Goal: Navigation & Orientation: Understand site structure

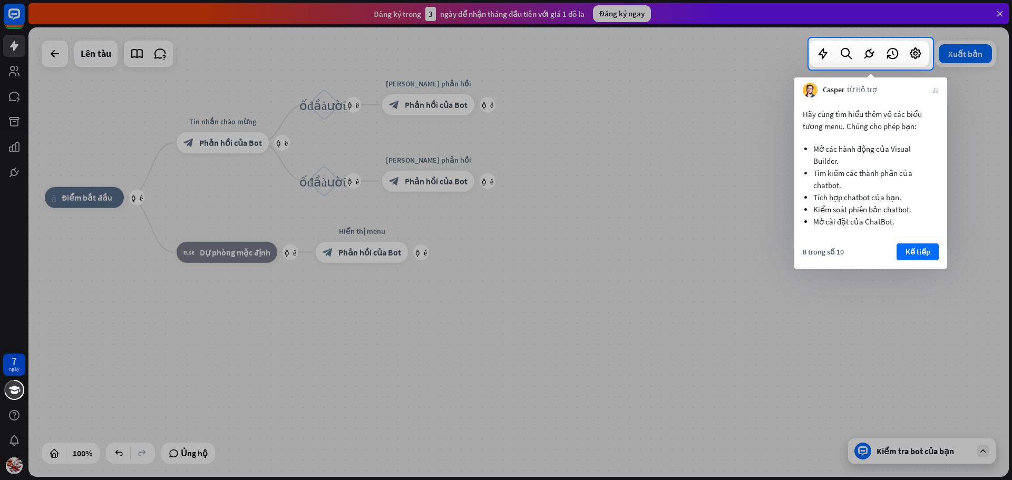
click at [913, 249] on font "Kế tiếp" at bounding box center [918, 252] width 25 height 10
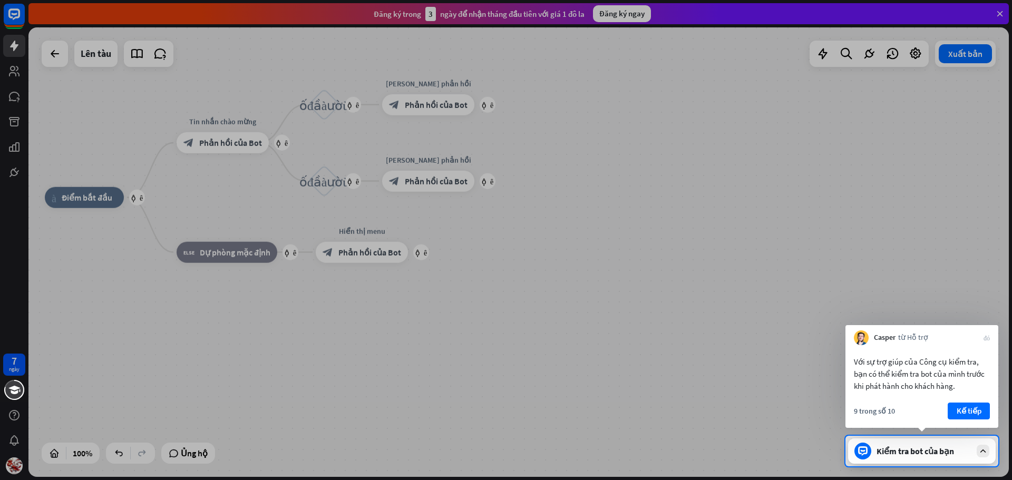
click at [978, 420] on div "9 trong số 10 Kế tiếp" at bounding box center [922, 415] width 153 height 25
click at [977, 410] on font "Kế tiếp" at bounding box center [969, 411] width 25 height 10
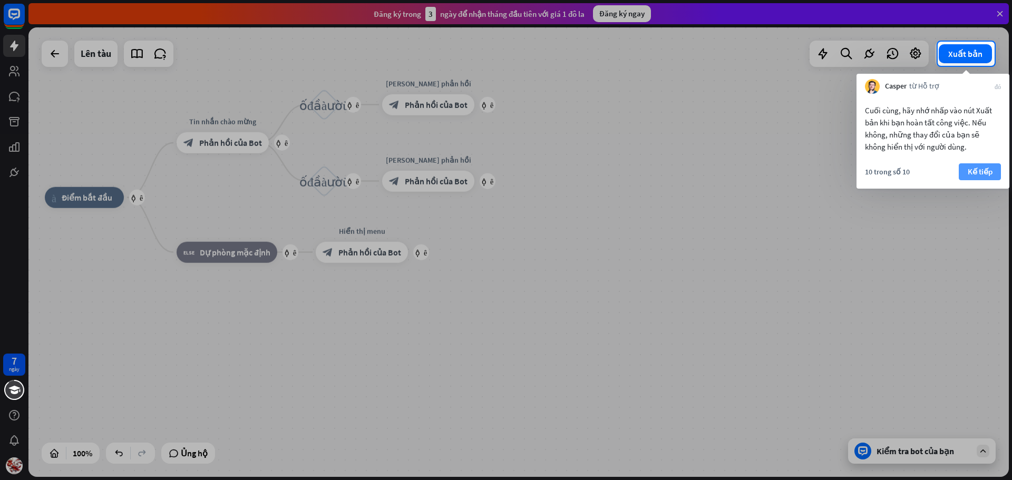
click at [979, 176] on font "Kế tiếp" at bounding box center [980, 172] width 25 height 10
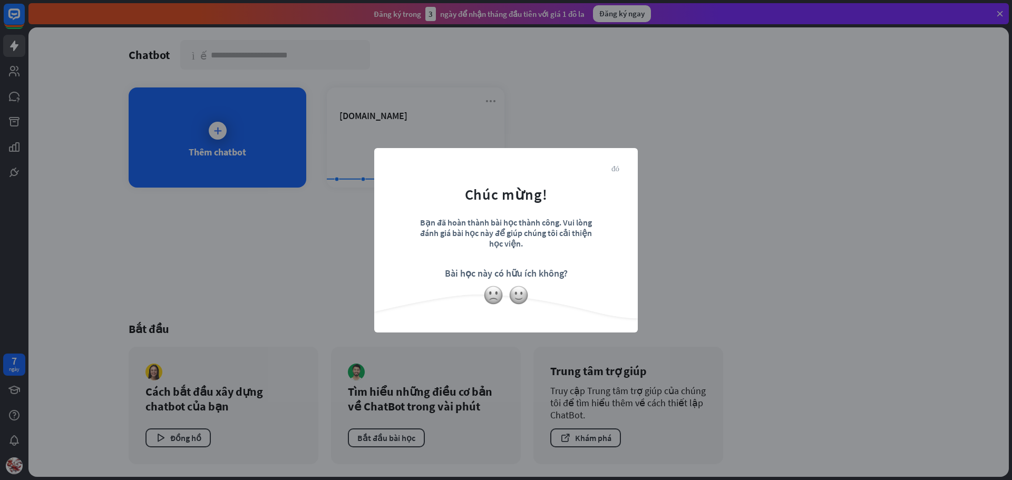
click at [619, 169] on font "đóng" at bounding box center [616, 168] width 8 height 8
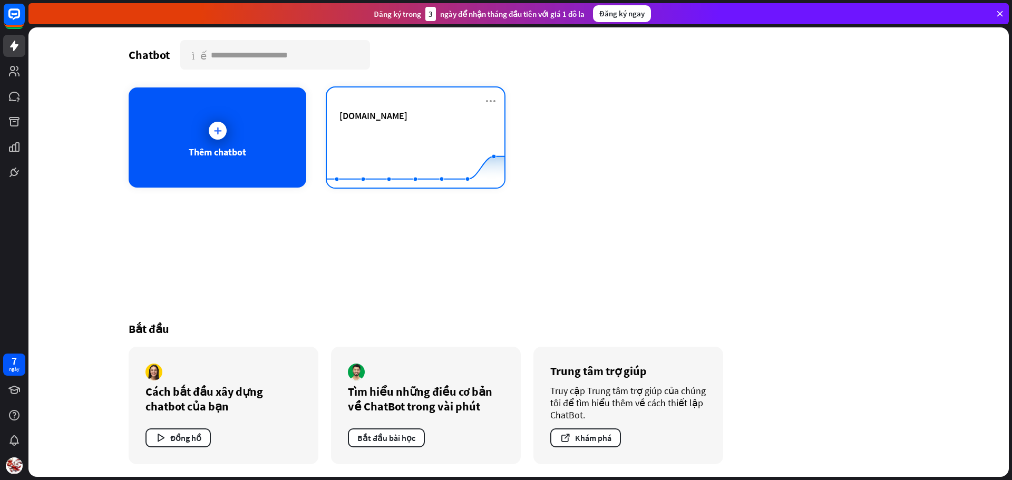
click at [377, 121] on font "[DOMAIN_NAME]" at bounding box center [373, 116] width 68 height 12
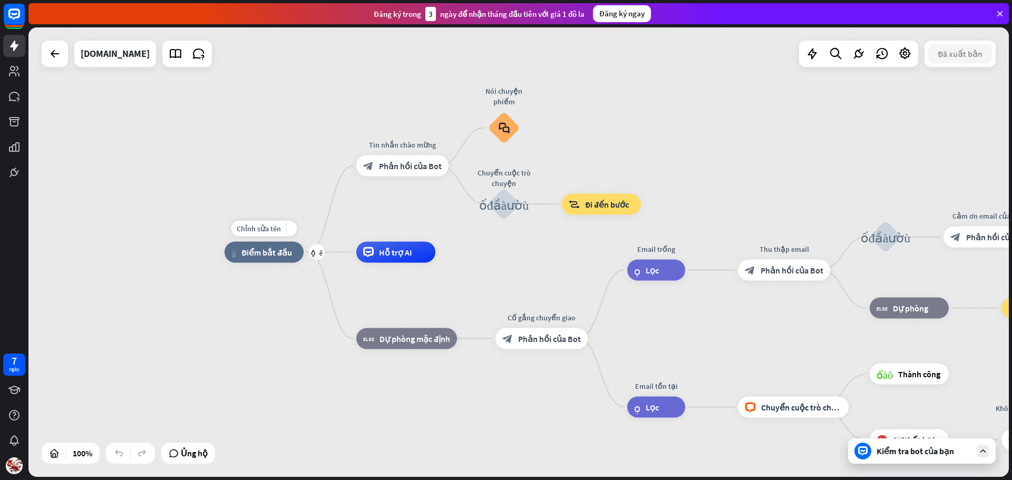
click at [259, 257] on font "Điểm bắt đầu" at bounding box center [266, 252] width 51 height 11
click at [221, 321] on div "nhà_2 Điểm bắt đầu Tin nhắn chào mừng block_bot_response Phản hồi của Bot Nói c…" at bounding box center [518, 252] width 981 height 450
click at [403, 171] on div "block_bot_response Phản hồi của Bot" at bounding box center [402, 166] width 92 height 21
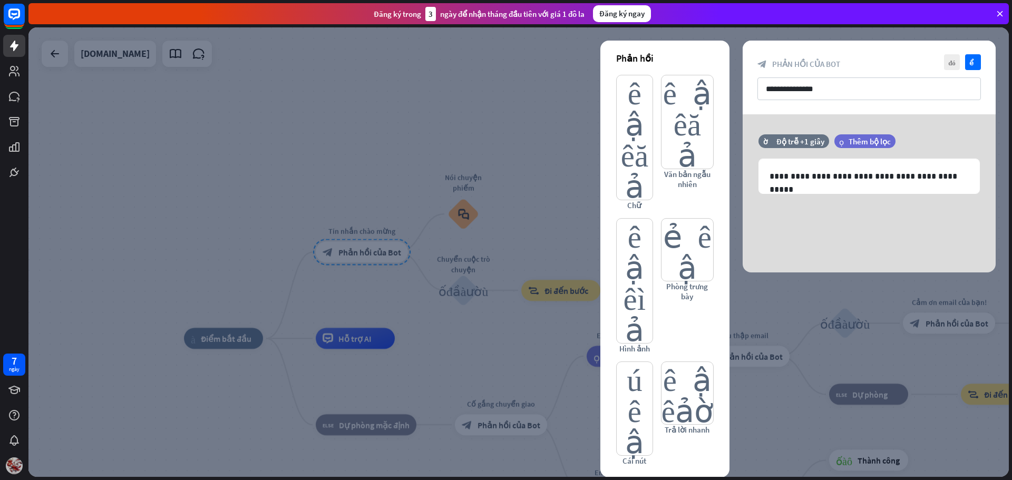
click at [17, 467] on img at bounding box center [14, 466] width 17 height 17
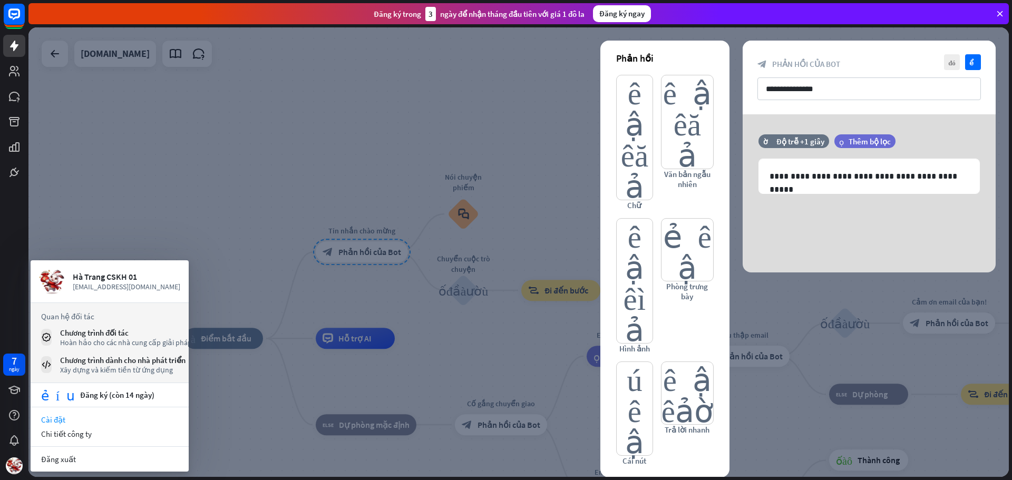
click at [62, 416] on font "Cài đặt" at bounding box center [53, 420] width 24 height 10
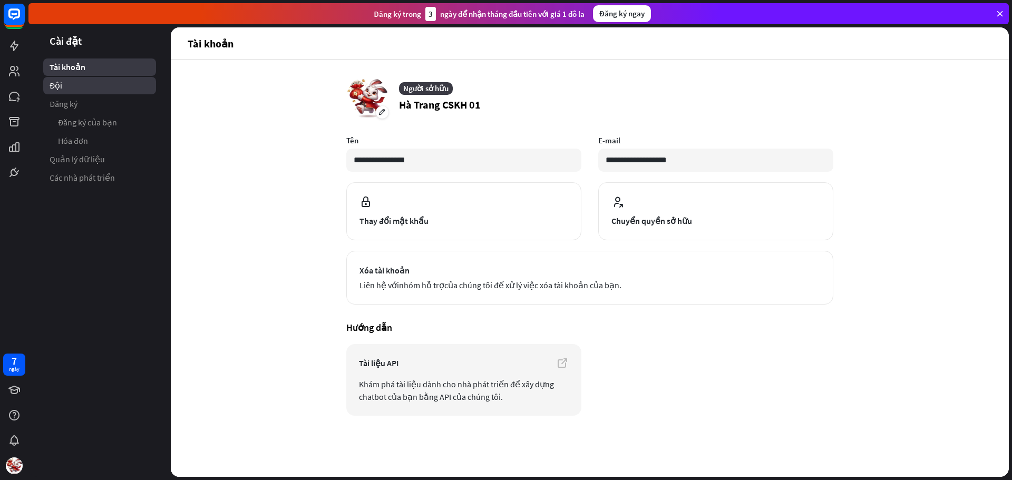
click at [59, 89] on font "Đội" at bounding box center [56, 85] width 13 height 11
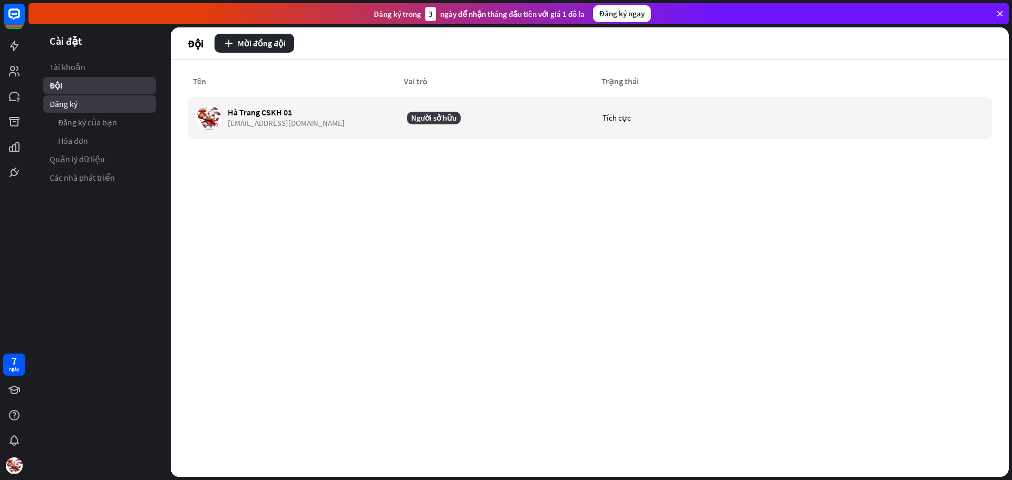
click at [80, 105] on link "Đăng ký" at bounding box center [99, 103] width 113 height 17
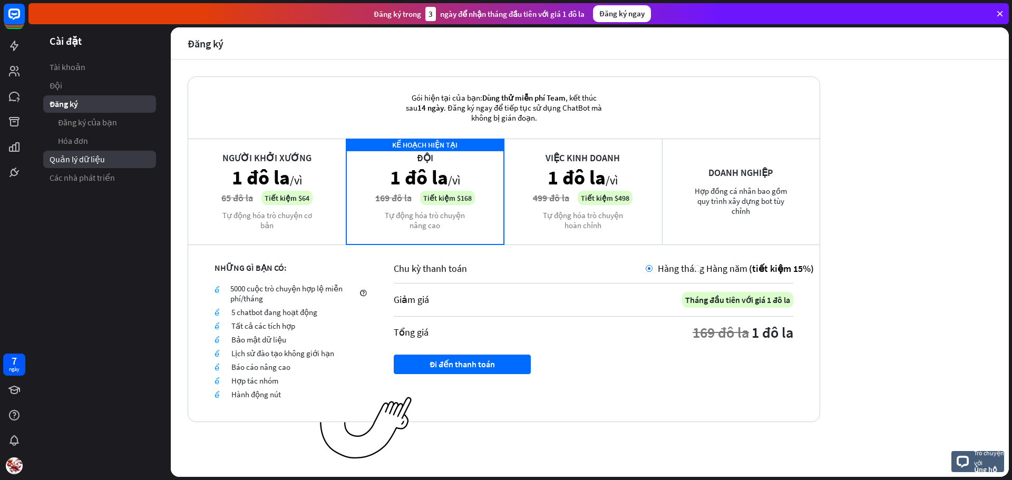
click at [93, 163] on font "Quản lý dữ liệu" at bounding box center [77, 159] width 55 height 11
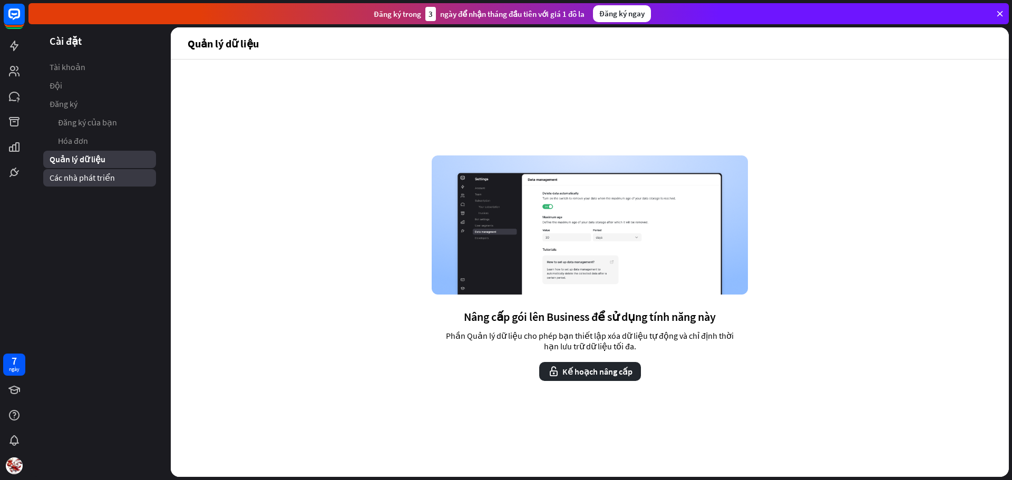
click at [83, 180] on font "Các nhà phát triển" at bounding box center [82, 177] width 65 height 11
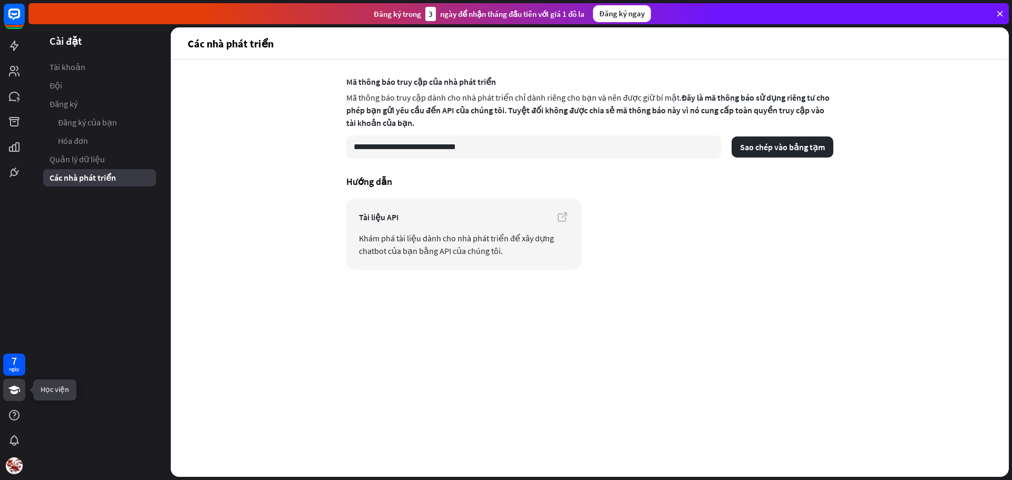
click at [21, 391] on link at bounding box center [14, 390] width 22 height 22
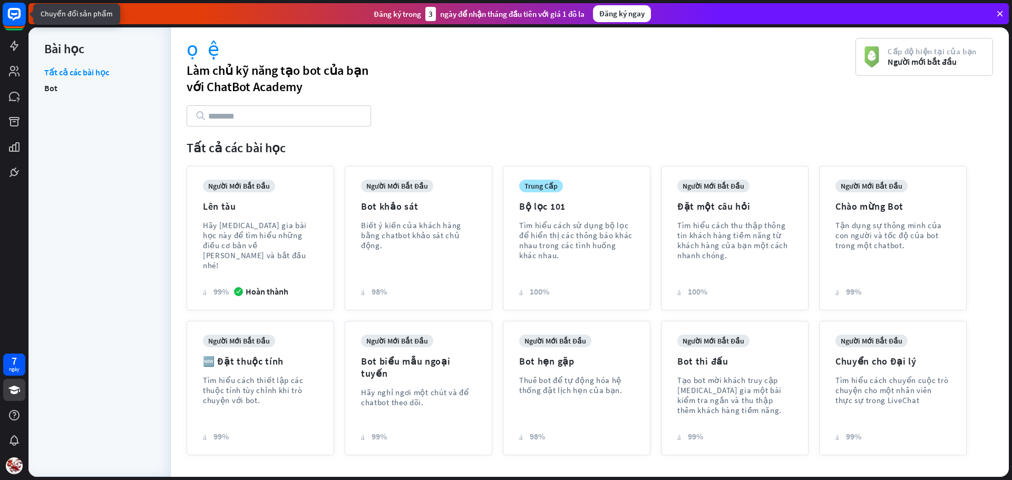
click at [11, 11] on rect at bounding box center [14, 14] width 23 height 23
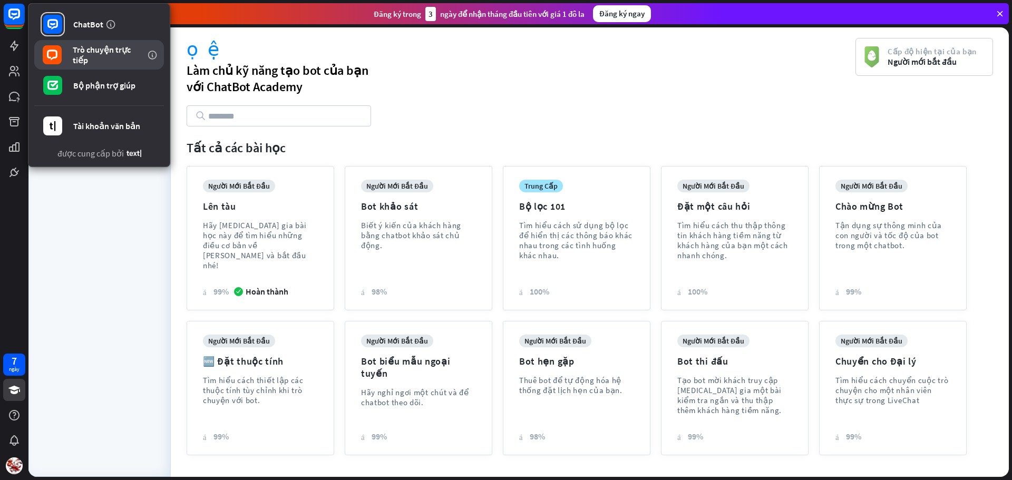
click at [112, 57] on div "Trò chuyện trực tiếp" at bounding box center [109, 54] width 72 height 21
